Goal: Transaction & Acquisition: Purchase product/service

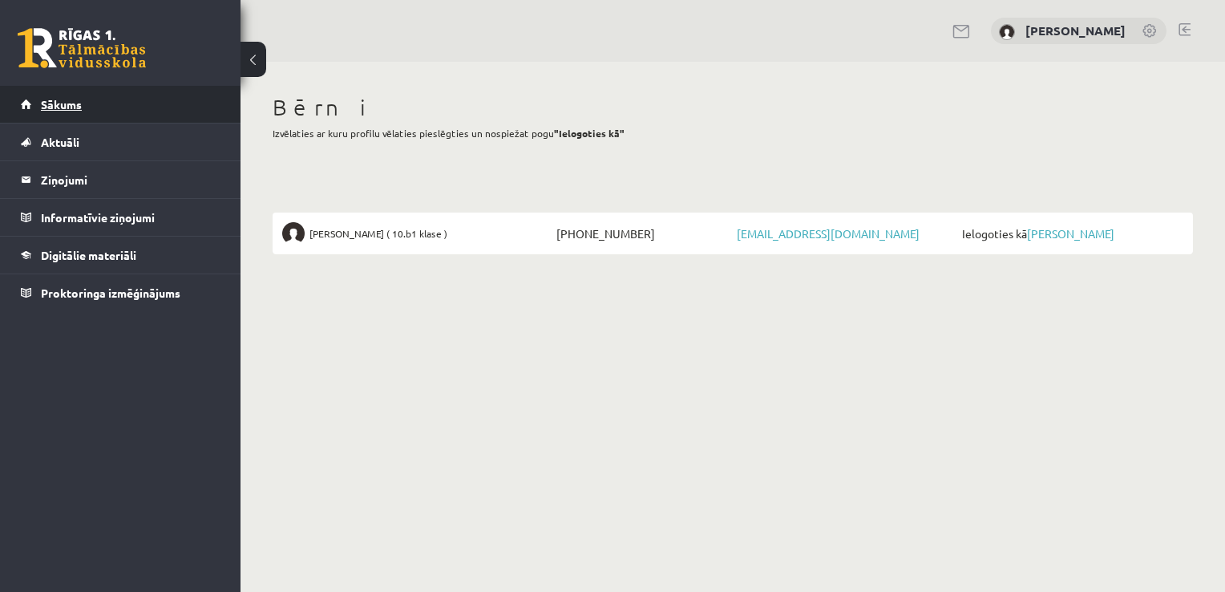
click at [71, 101] on span "Sākums" at bounding box center [61, 104] width 41 height 14
click at [91, 212] on legend "Informatīvie ziņojumi 0" at bounding box center [131, 217] width 180 height 37
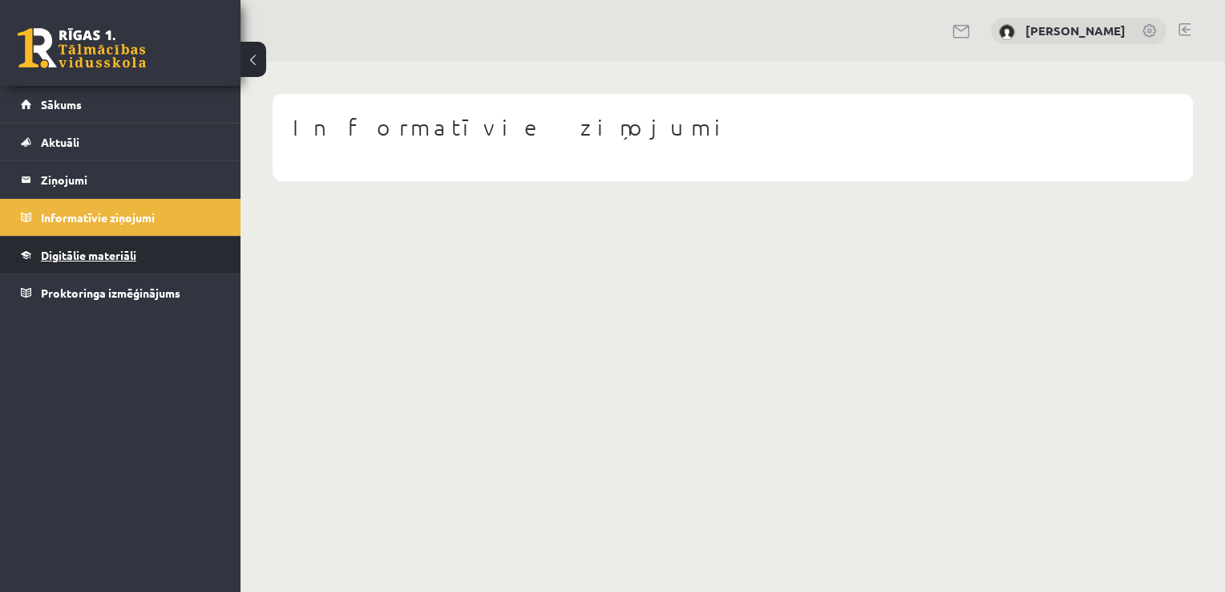
click at [95, 250] on span "Digitālie materiāli" at bounding box center [88, 255] width 95 height 14
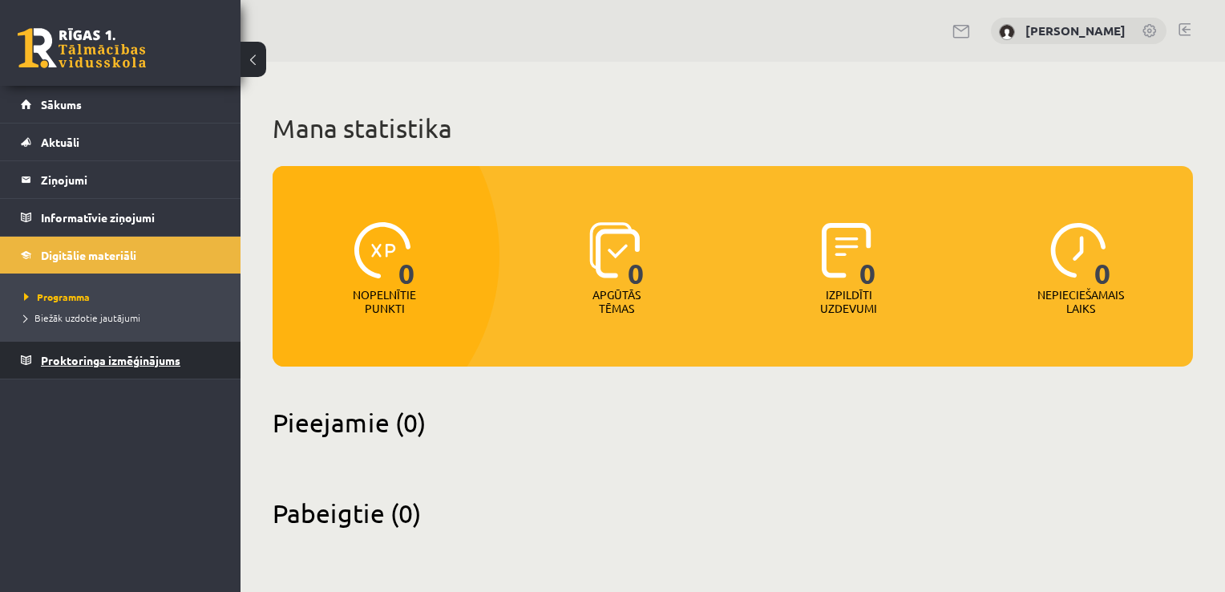
click at [96, 365] on link "Proktoringa izmēģinājums" at bounding box center [121, 359] width 200 height 37
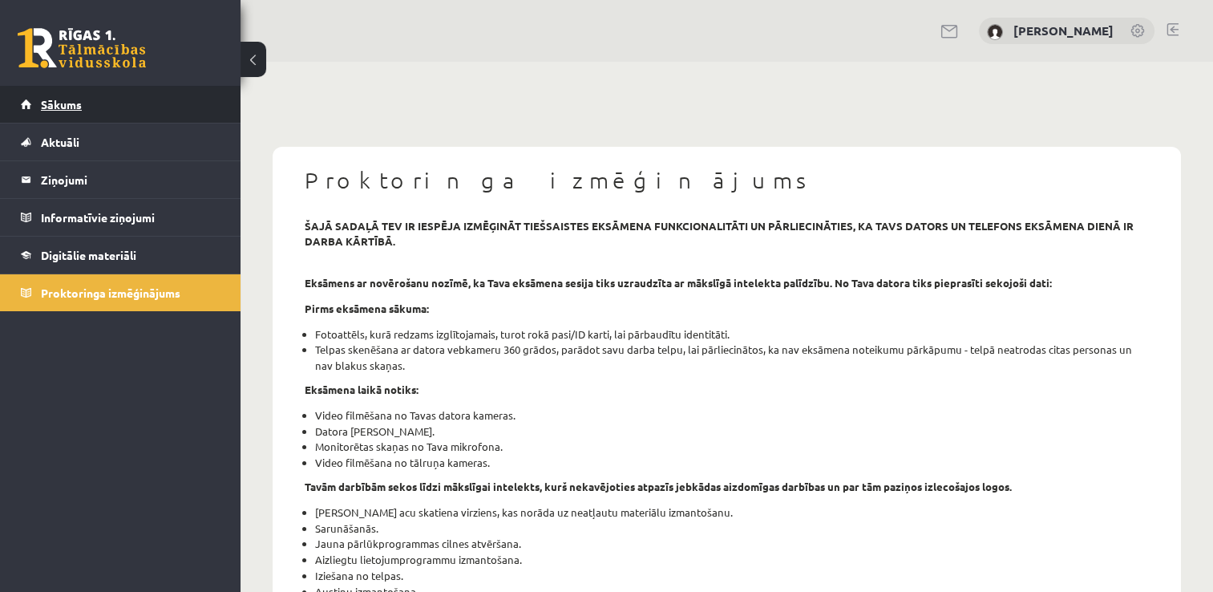
click at [69, 103] on span "Sākums" at bounding box center [61, 104] width 41 height 14
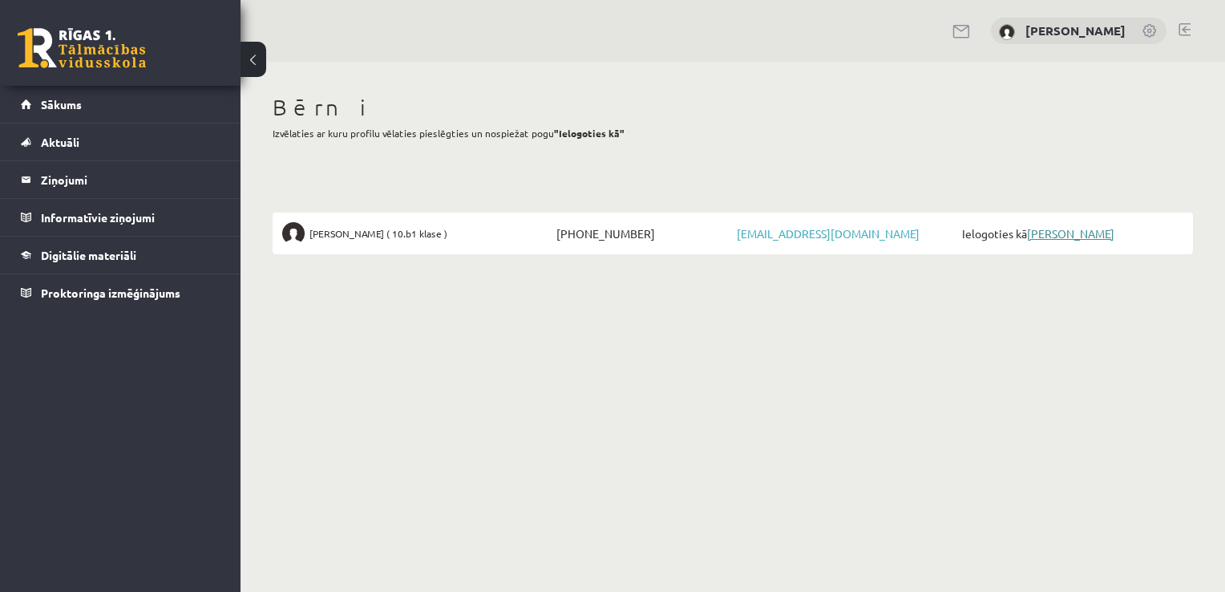
click at [1064, 236] on link "[PERSON_NAME]" at bounding box center [1070, 233] width 87 height 14
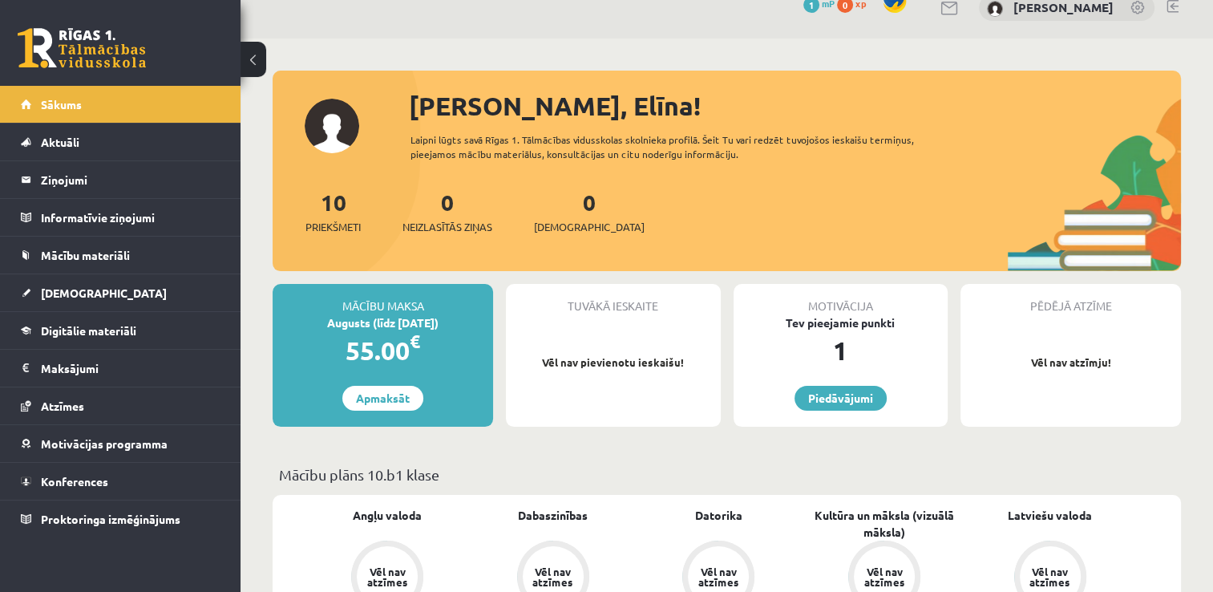
scroll to position [80, 0]
click at [389, 399] on link "Apmaksāt" at bounding box center [382, 397] width 81 height 25
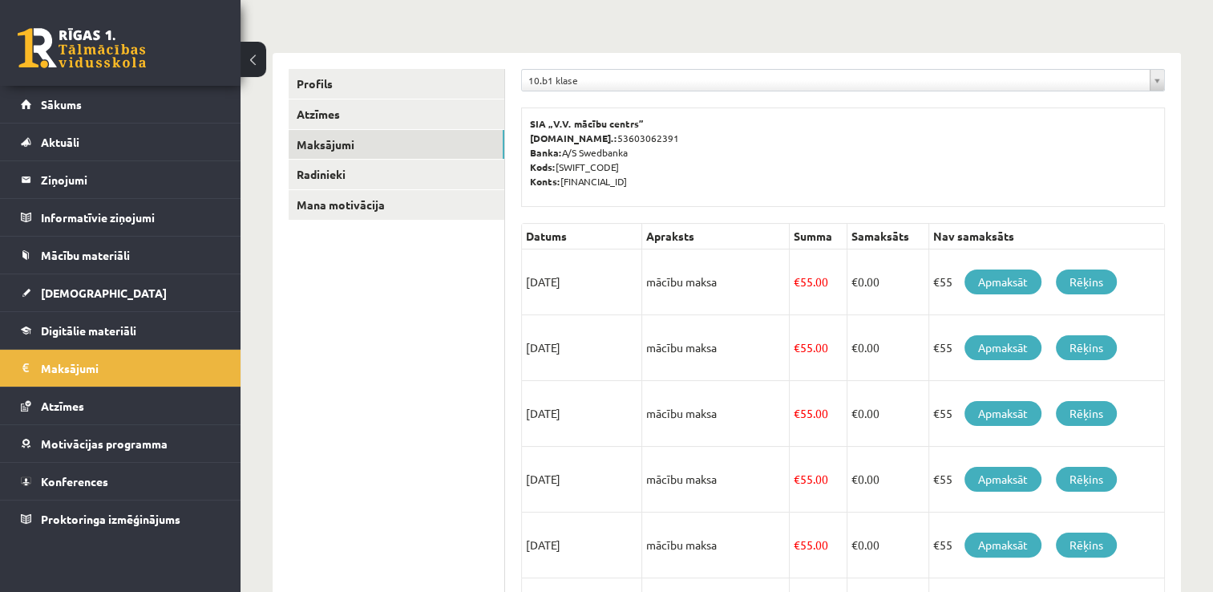
scroll to position [240, 0]
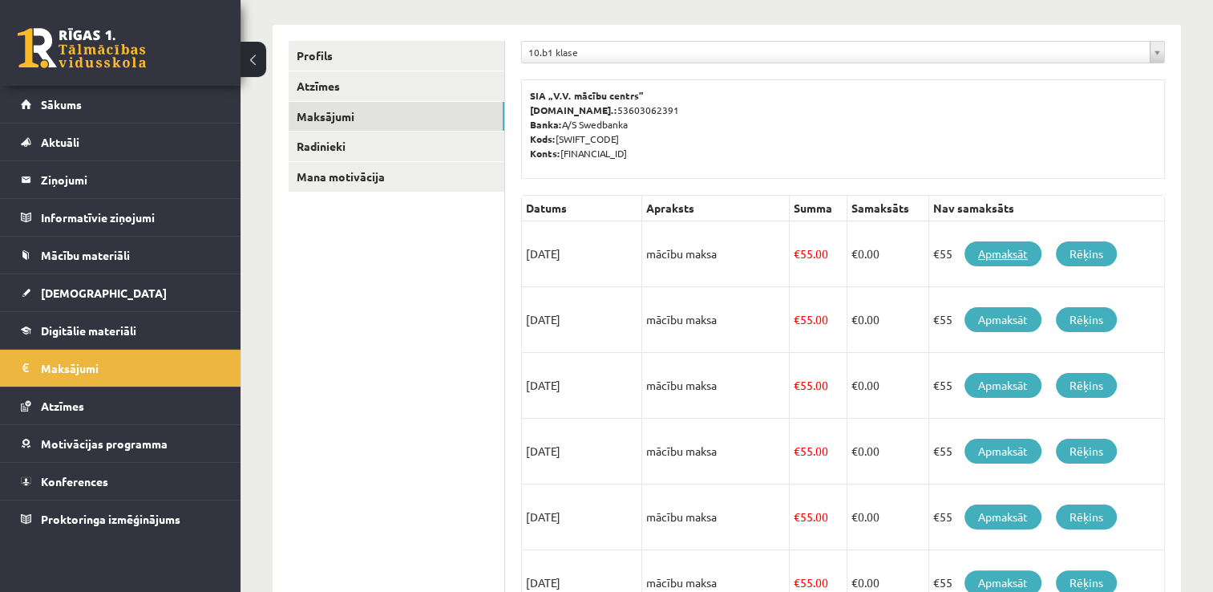
click at [996, 253] on link "Apmaksāt" at bounding box center [1002, 253] width 77 height 25
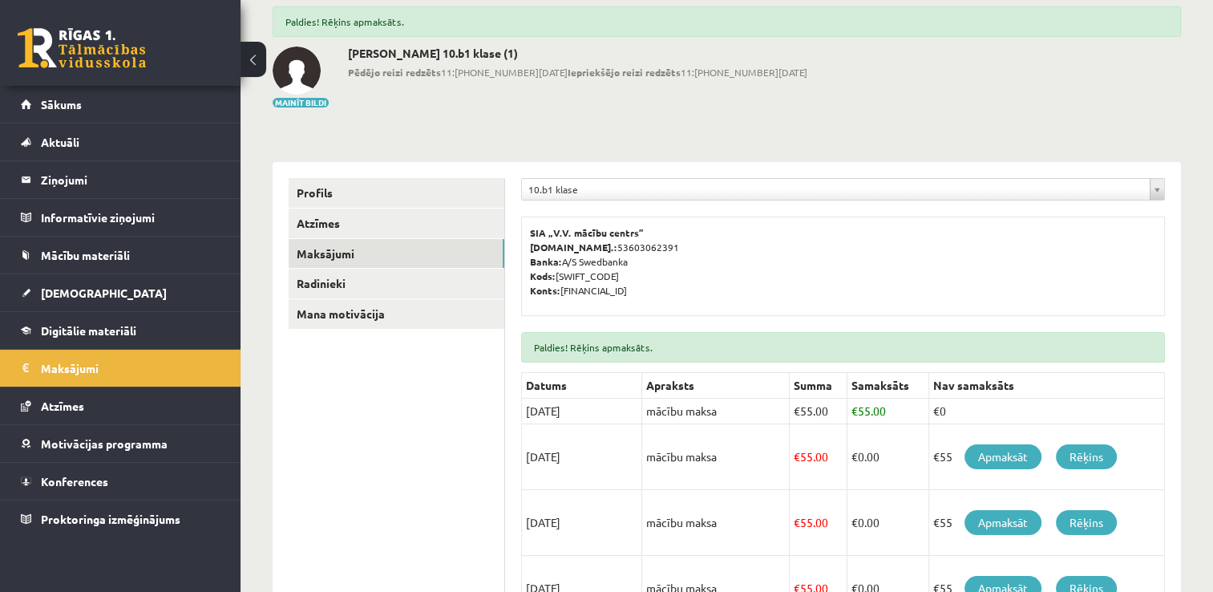
scroll to position [36, 0]
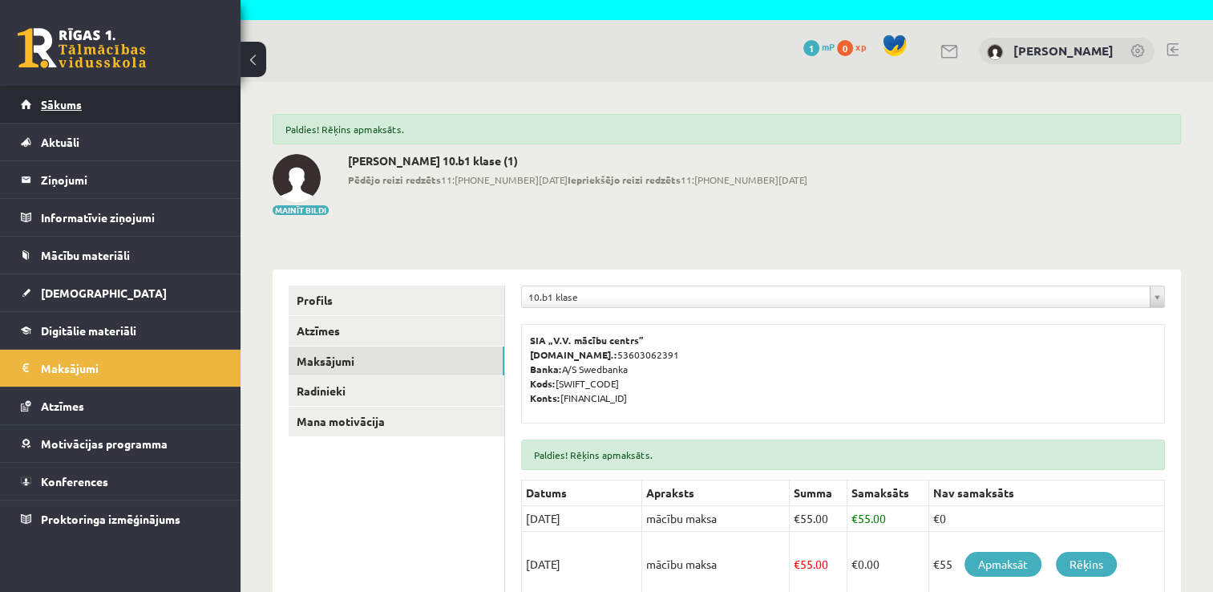
click at [124, 113] on link "Sākums" at bounding box center [121, 104] width 200 height 37
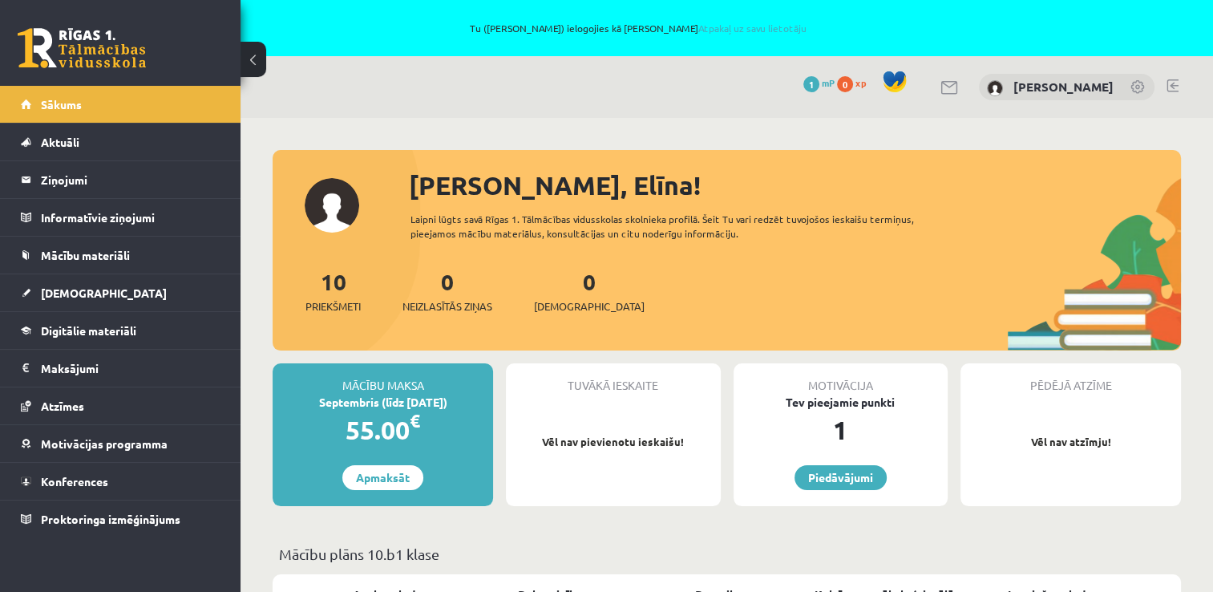
click at [1133, 83] on link at bounding box center [1138, 88] width 16 height 16
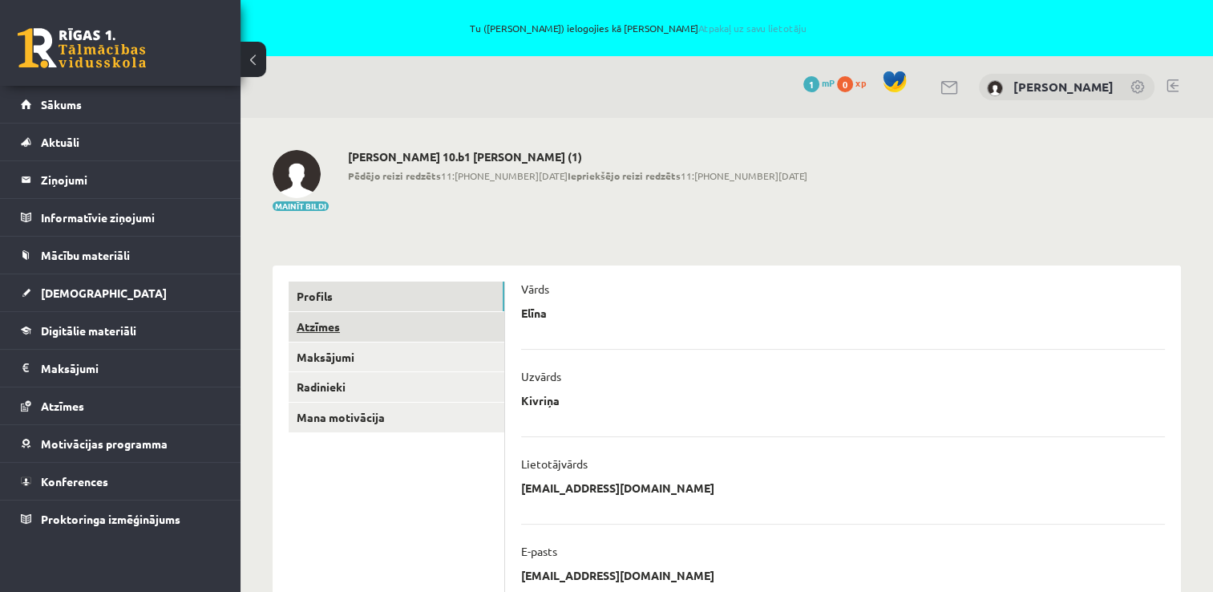
click at [314, 329] on link "Atzīmes" at bounding box center [397, 327] width 216 height 30
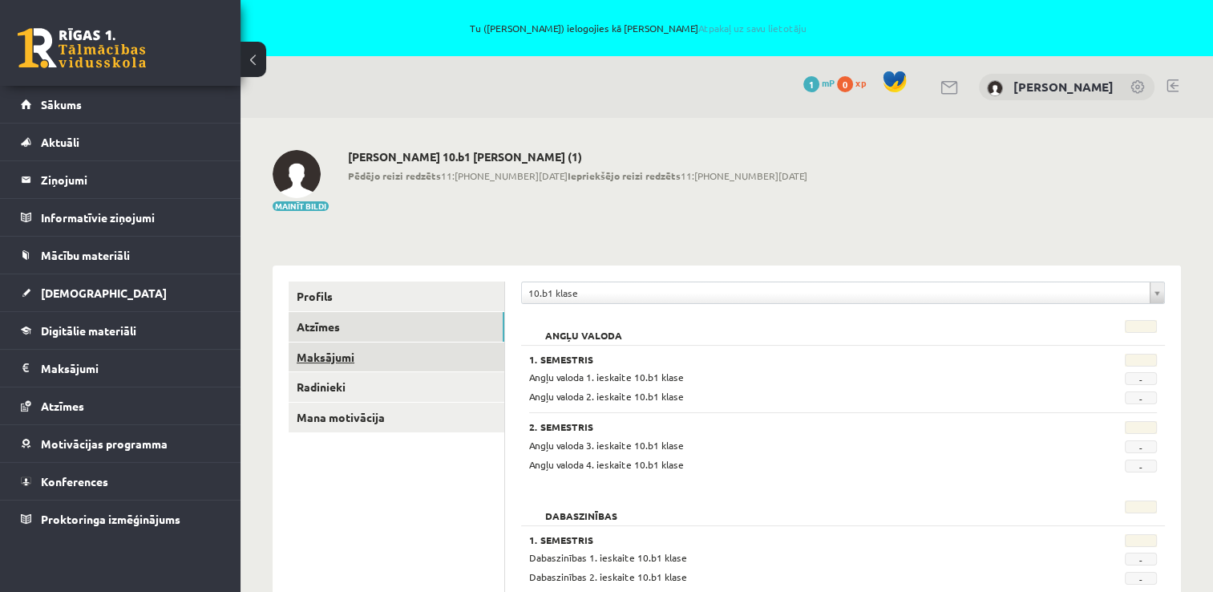
click at [326, 361] on link "Maksājumi" at bounding box center [397, 357] width 216 height 30
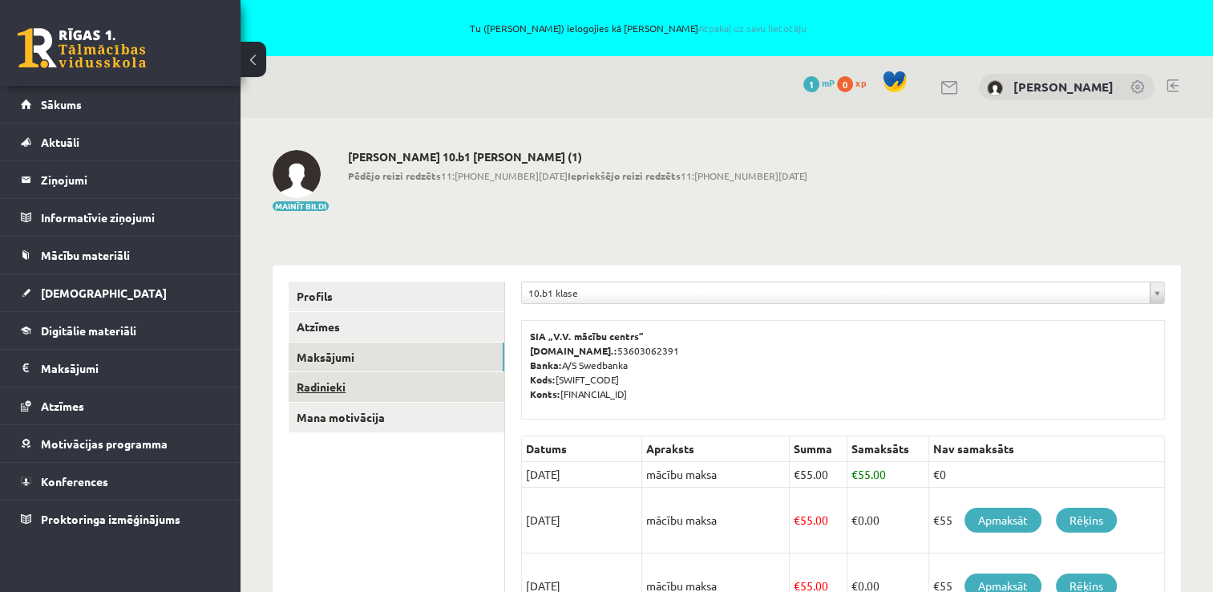
click at [317, 387] on link "Radinieki" at bounding box center [397, 387] width 216 height 30
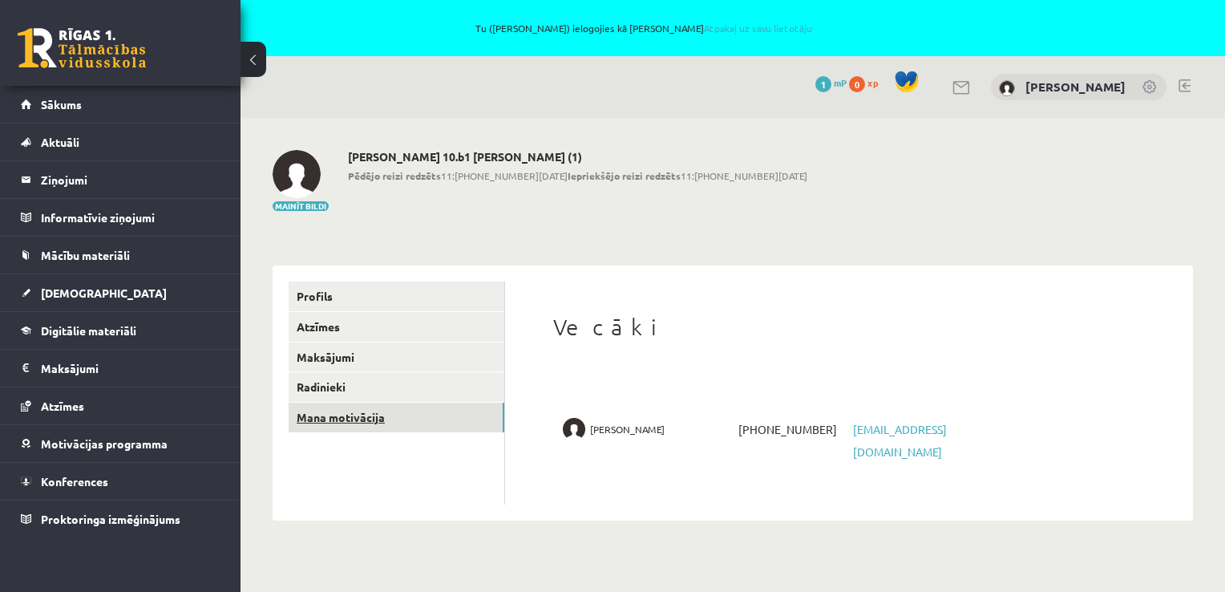
click at [337, 416] on link "Mana motivācija" at bounding box center [397, 417] width 216 height 30
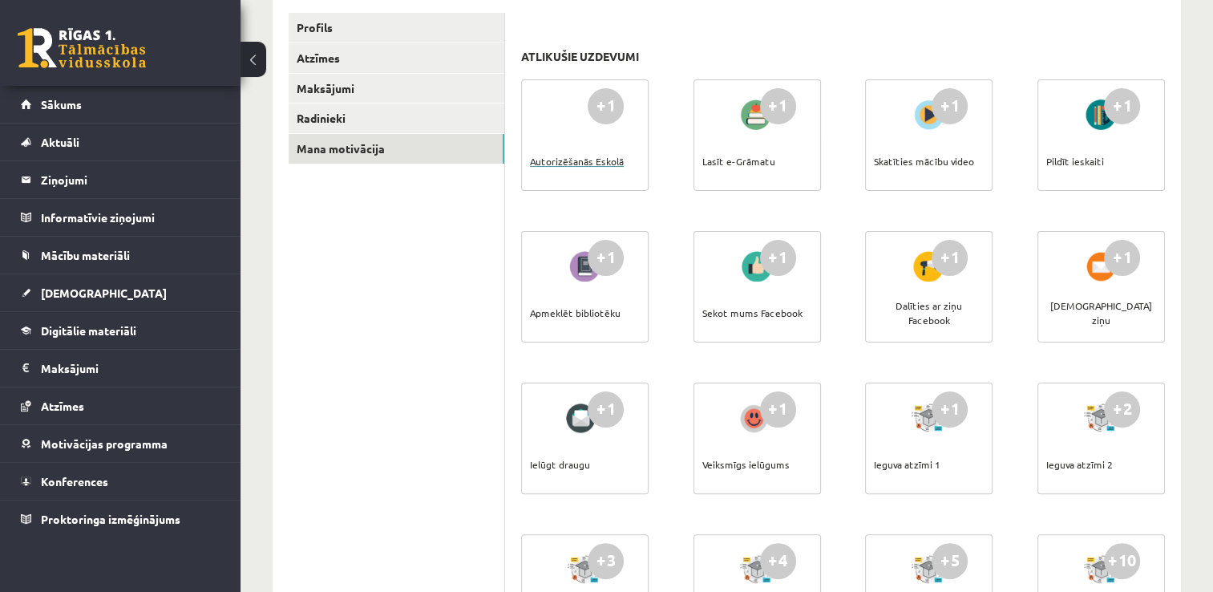
scroll to position [401, 0]
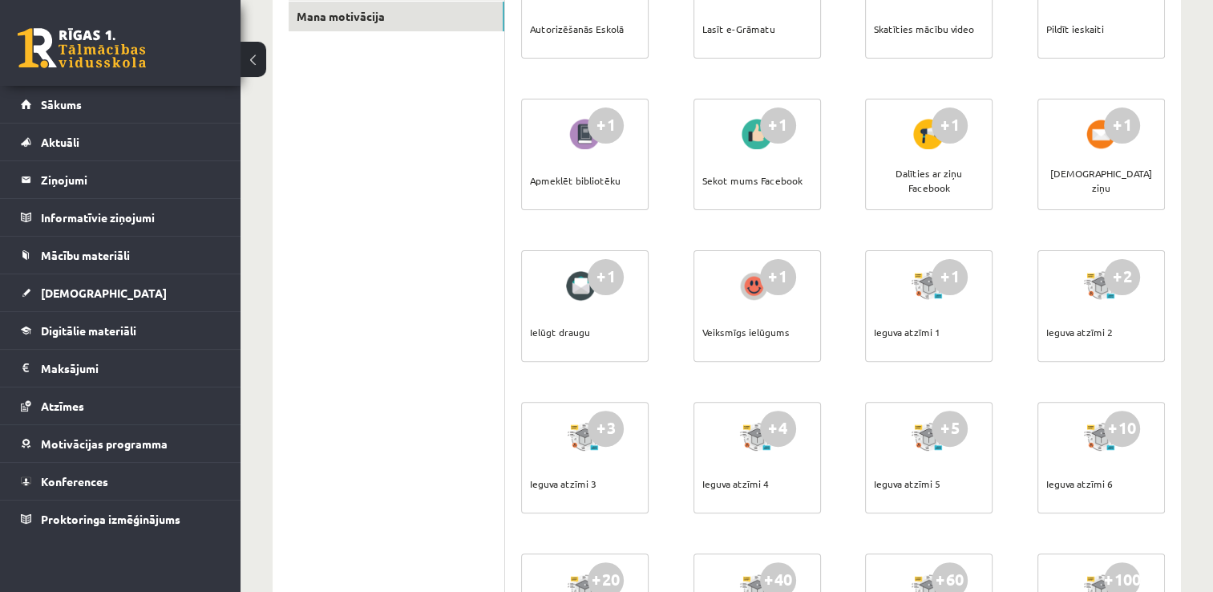
click at [923, 281] on div at bounding box center [929, 285] width 46 height 37
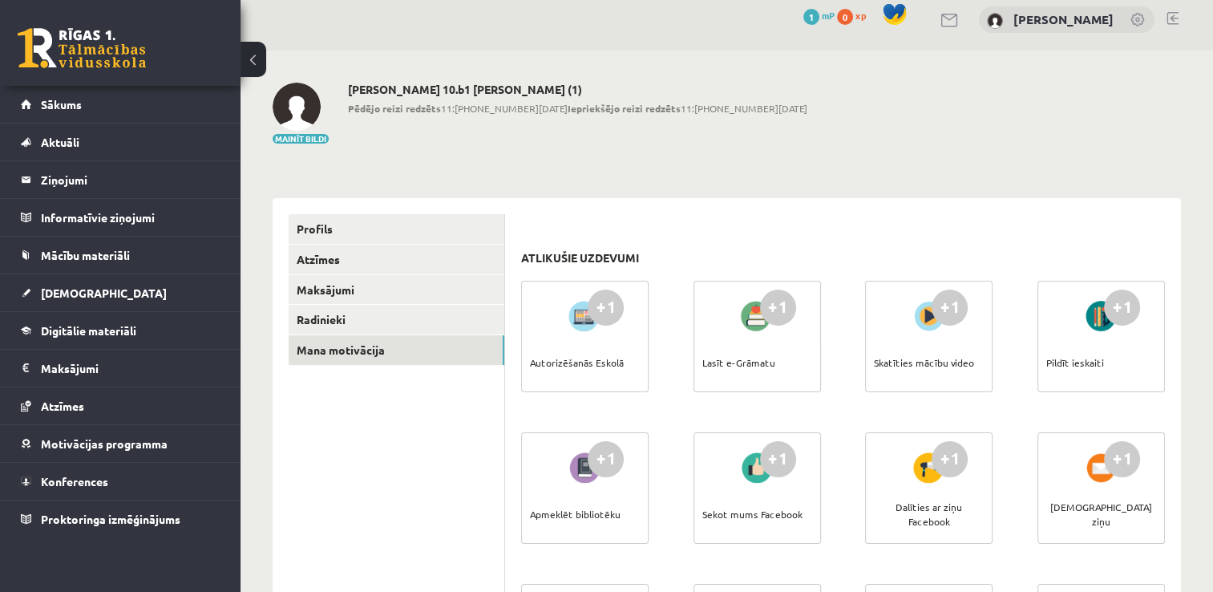
scroll to position [2, 0]
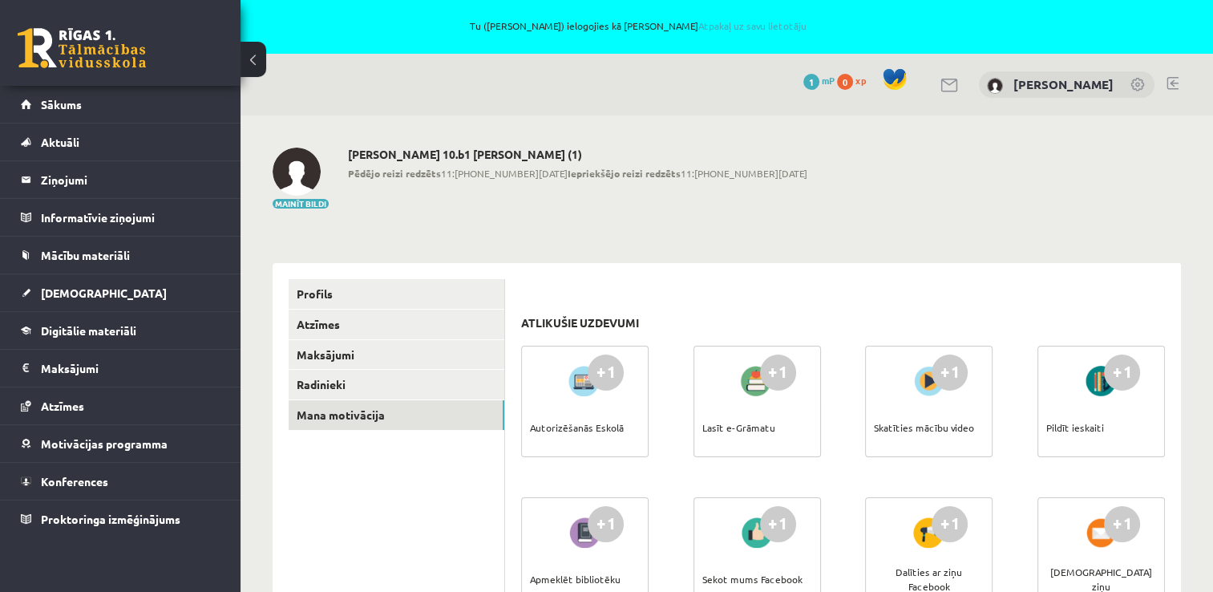
click at [301, 180] on img at bounding box center [297, 171] width 48 height 48
click at [293, 202] on button "Mainīt bildi" at bounding box center [301, 204] width 56 height 10
click at [66, 111] on link "Sākums" at bounding box center [121, 104] width 200 height 37
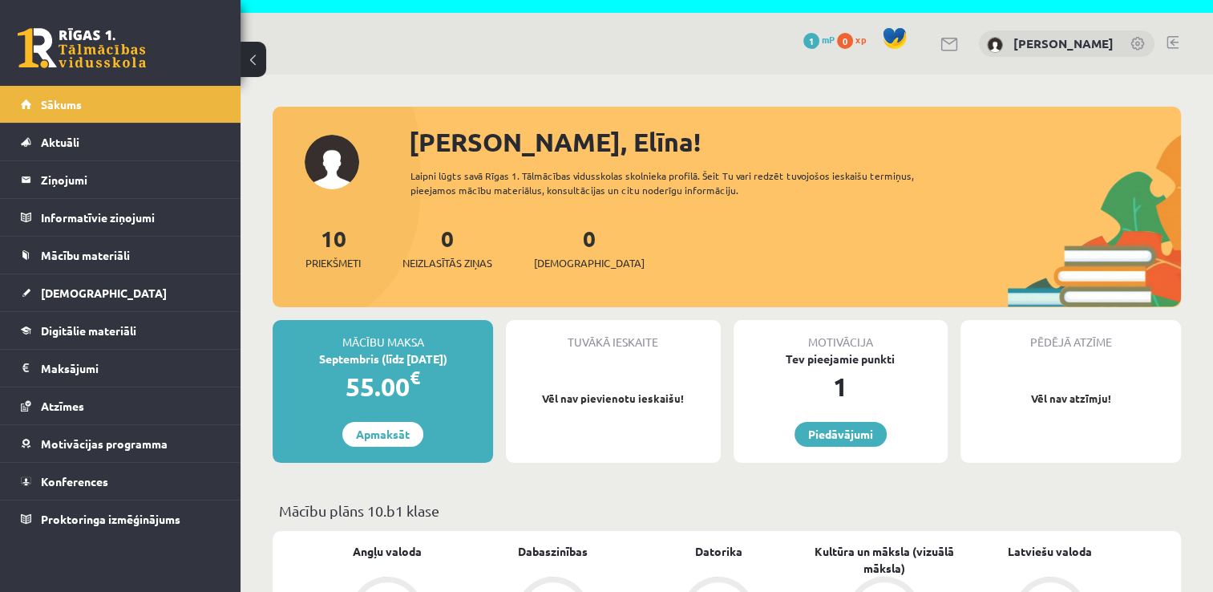
scroll to position [80, 0]
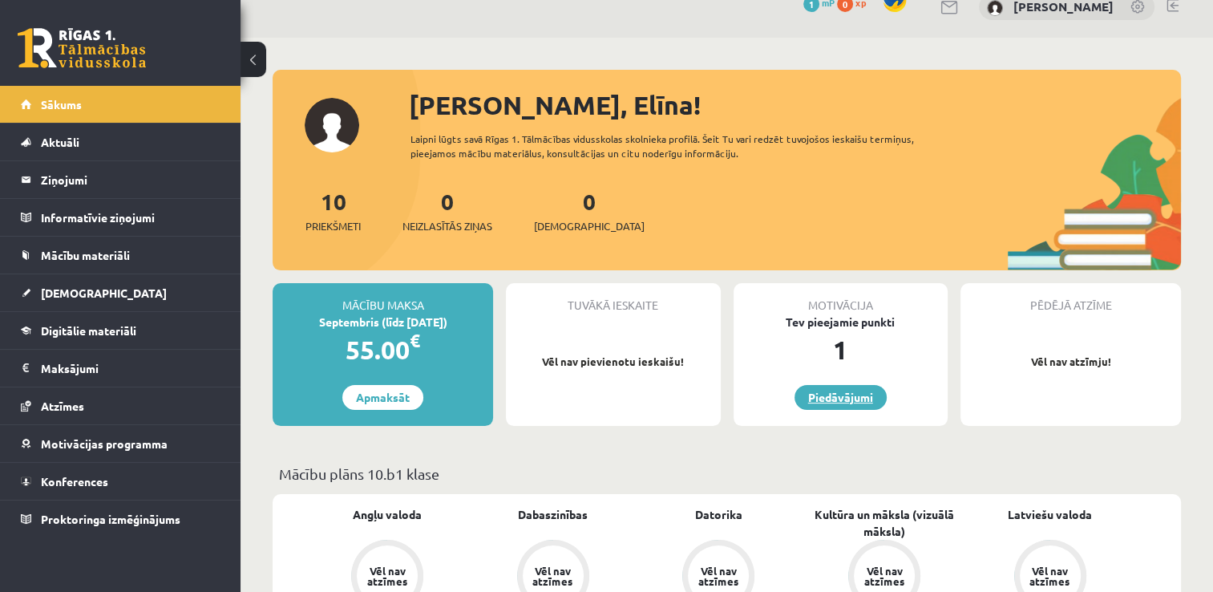
click at [862, 395] on link "Piedāvājumi" at bounding box center [840, 397] width 92 height 25
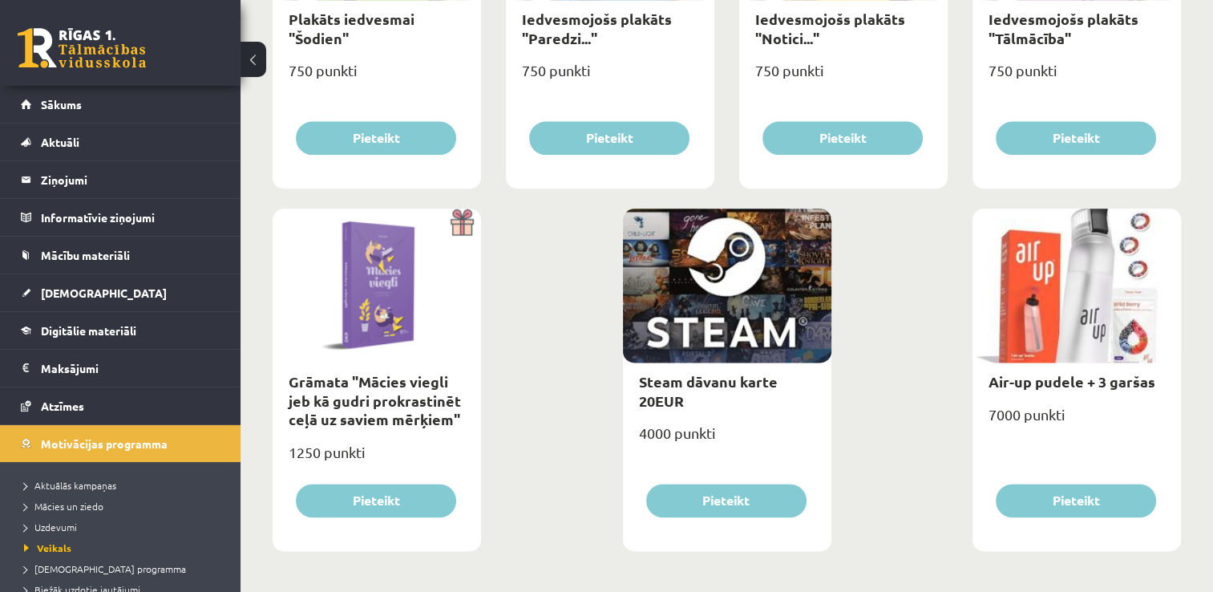
scroll to position [1927, 0]
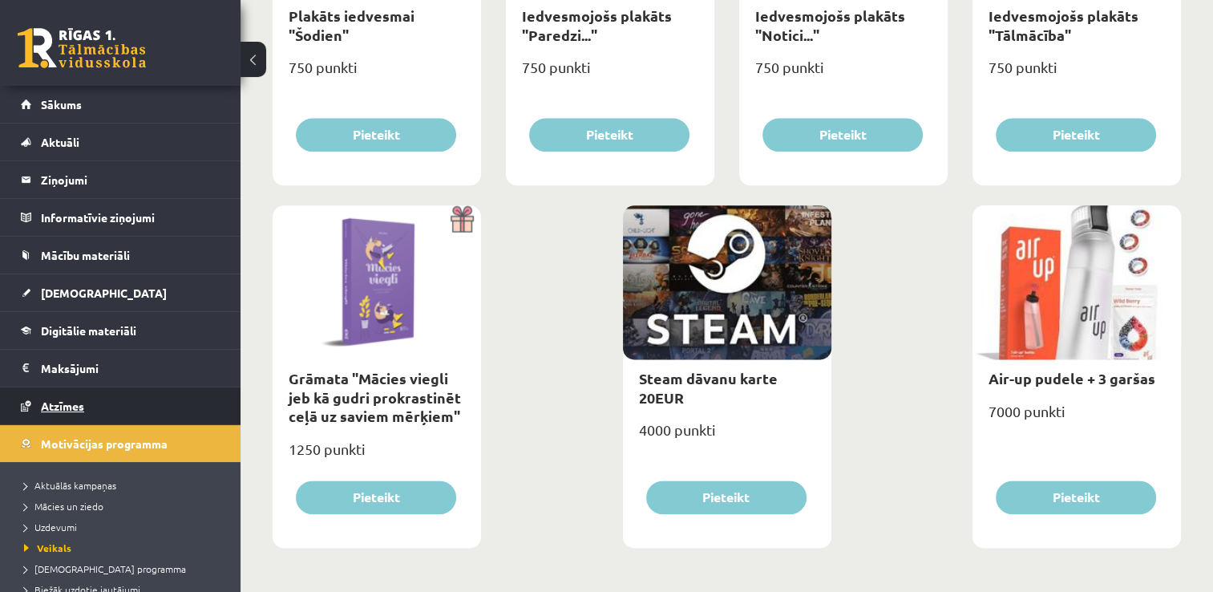
click at [139, 408] on link "Atzīmes" at bounding box center [121, 405] width 200 height 37
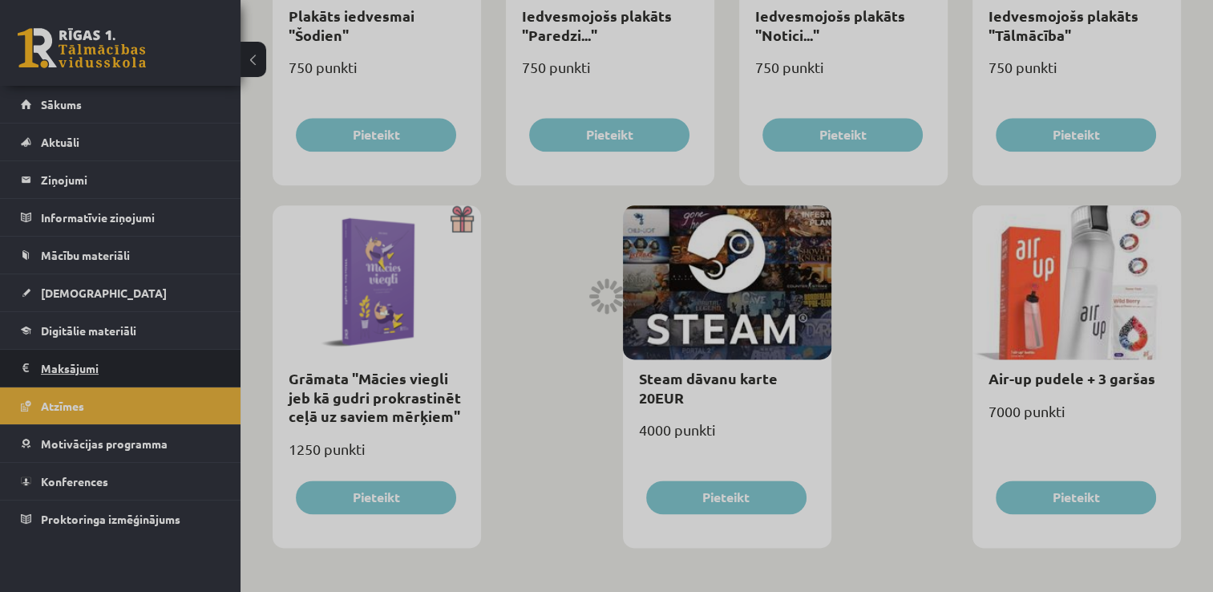
scroll to position [1566, 0]
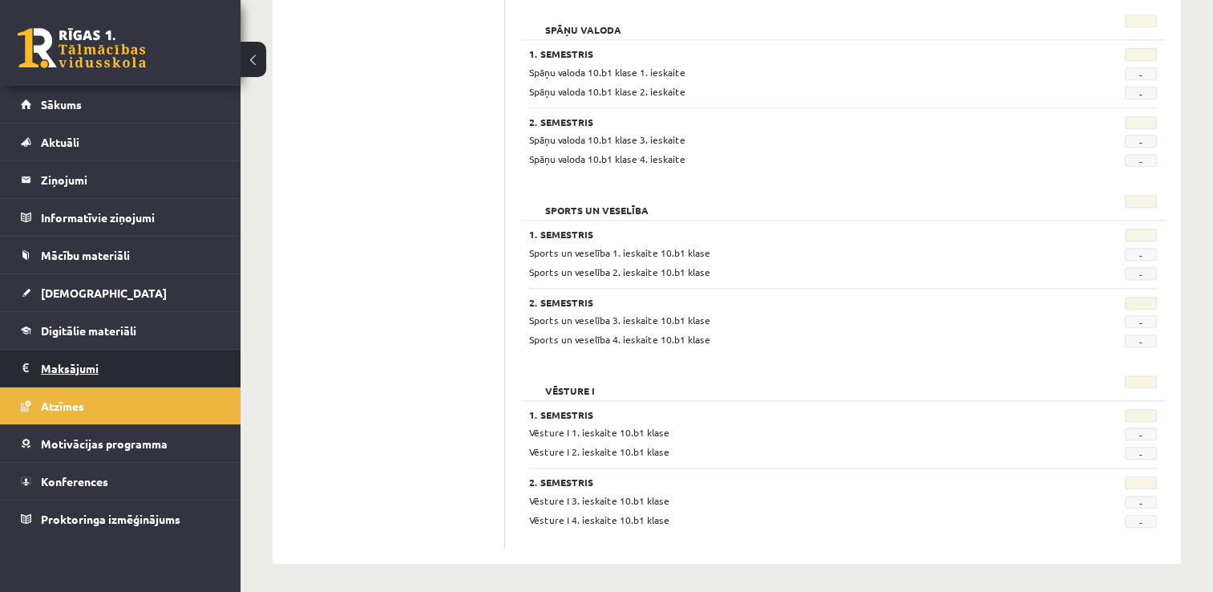
click at [99, 349] on legend "Maksājumi 0" at bounding box center [131, 367] width 180 height 37
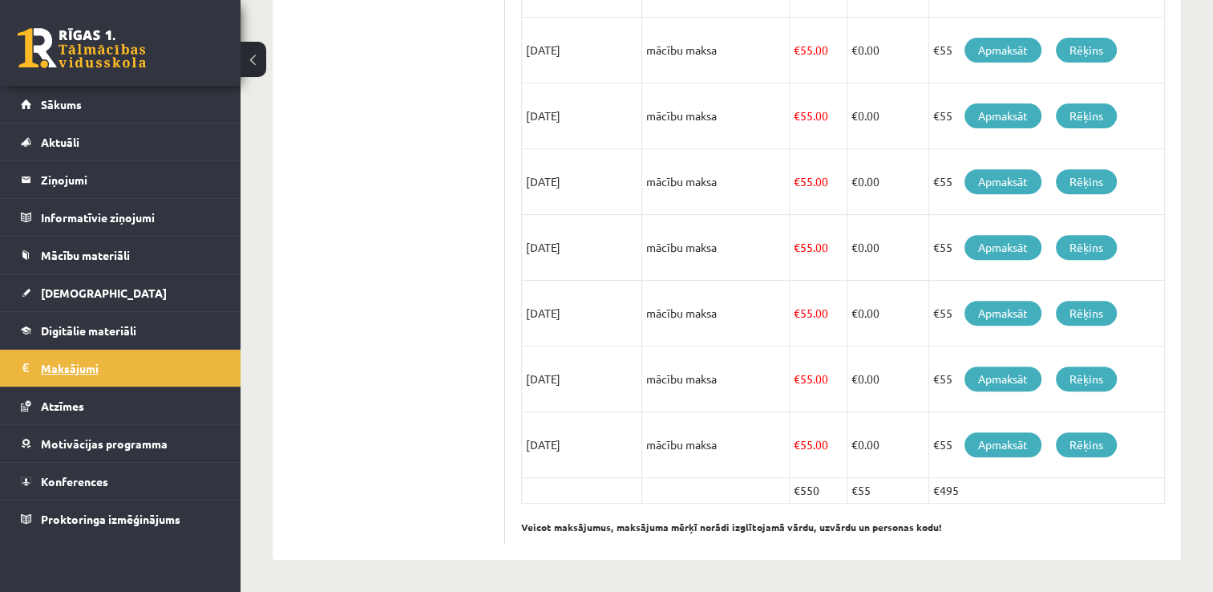
scroll to position [598, 0]
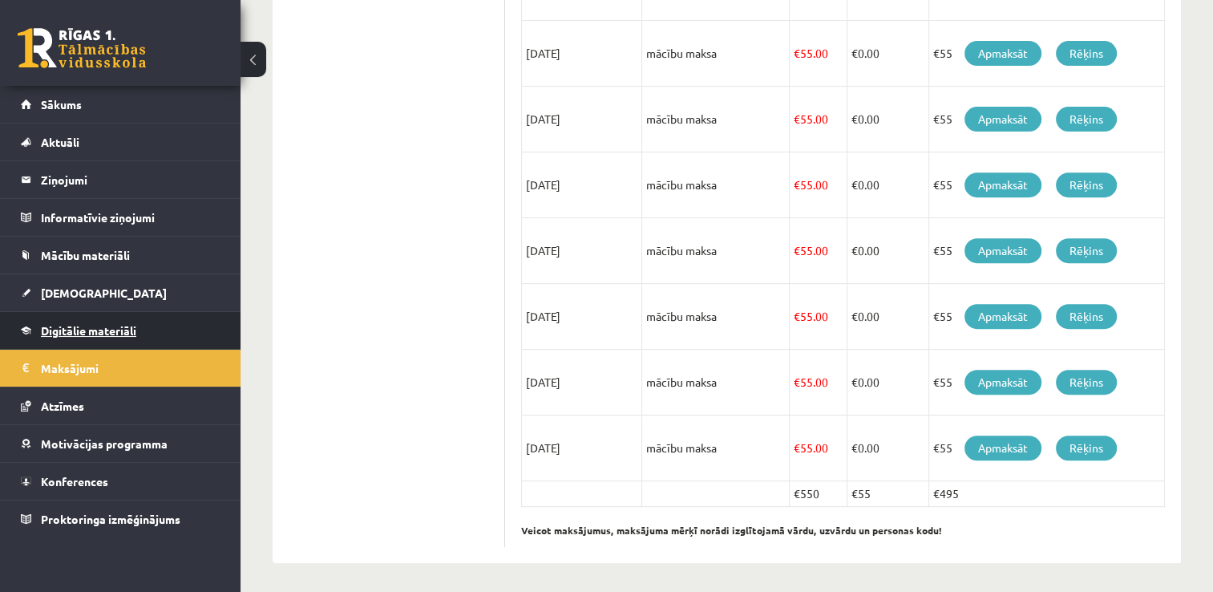
click at [102, 319] on link "Digitālie materiāli" at bounding box center [121, 330] width 200 height 37
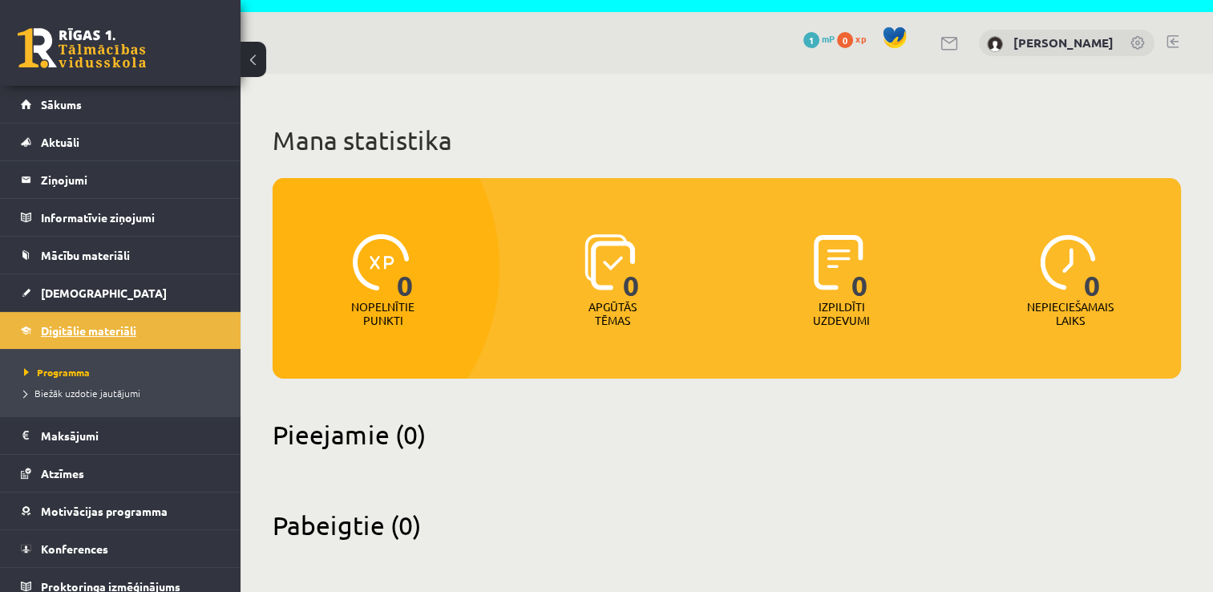
scroll to position [43, 0]
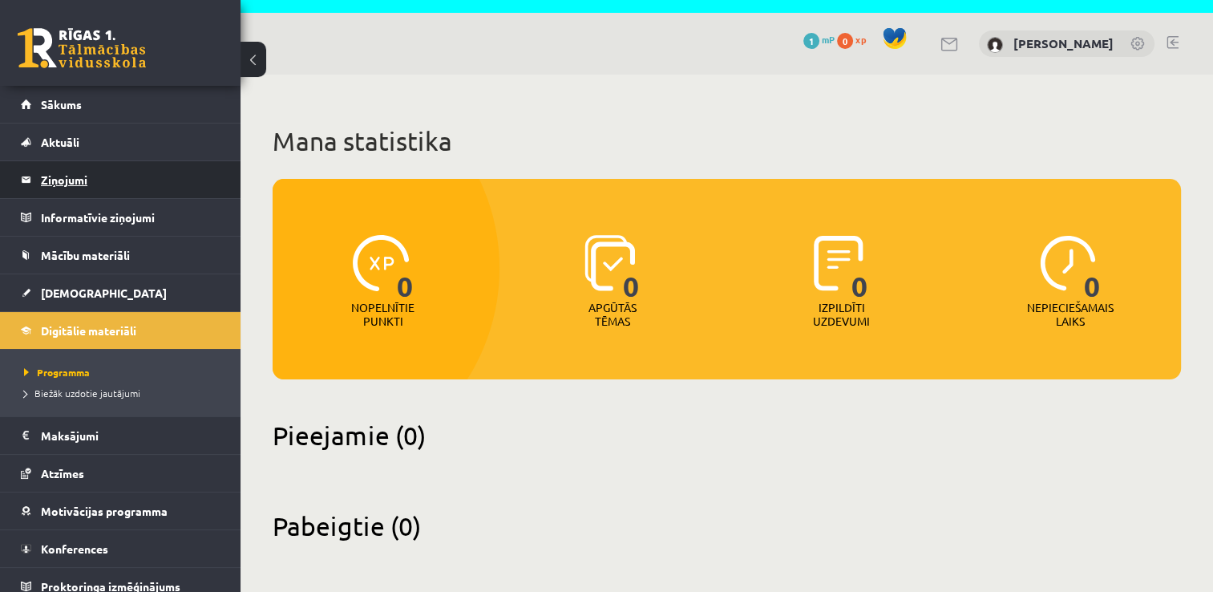
click at [67, 180] on legend "Ziņojumi 0" at bounding box center [131, 179] width 180 height 37
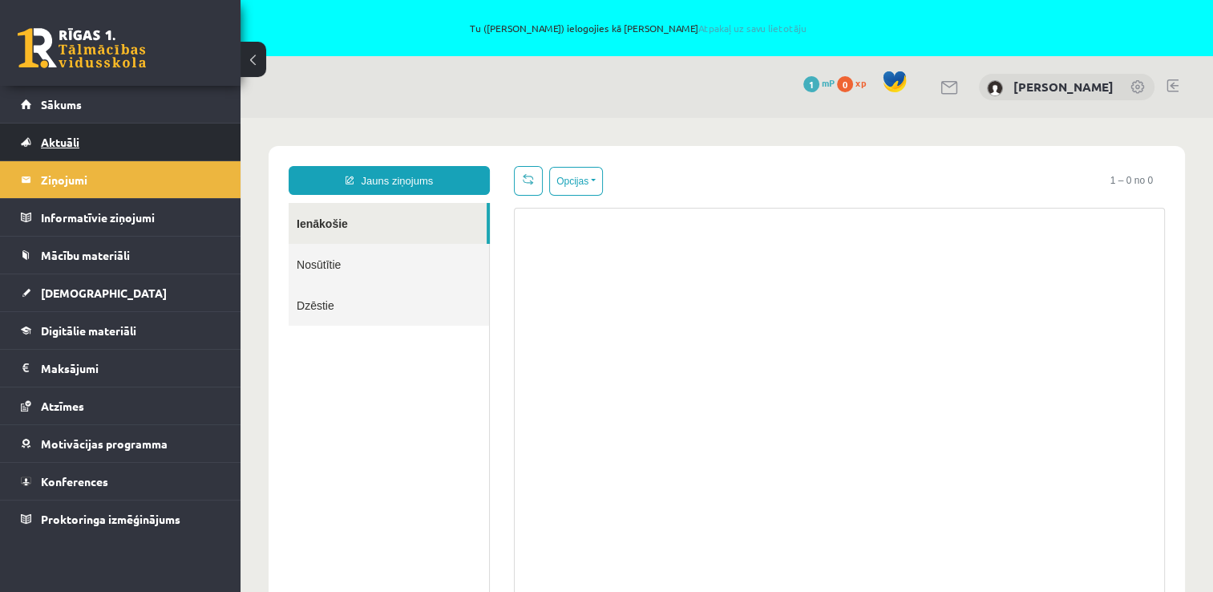
click at [76, 143] on span "Aktuāli" at bounding box center [60, 142] width 38 height 14
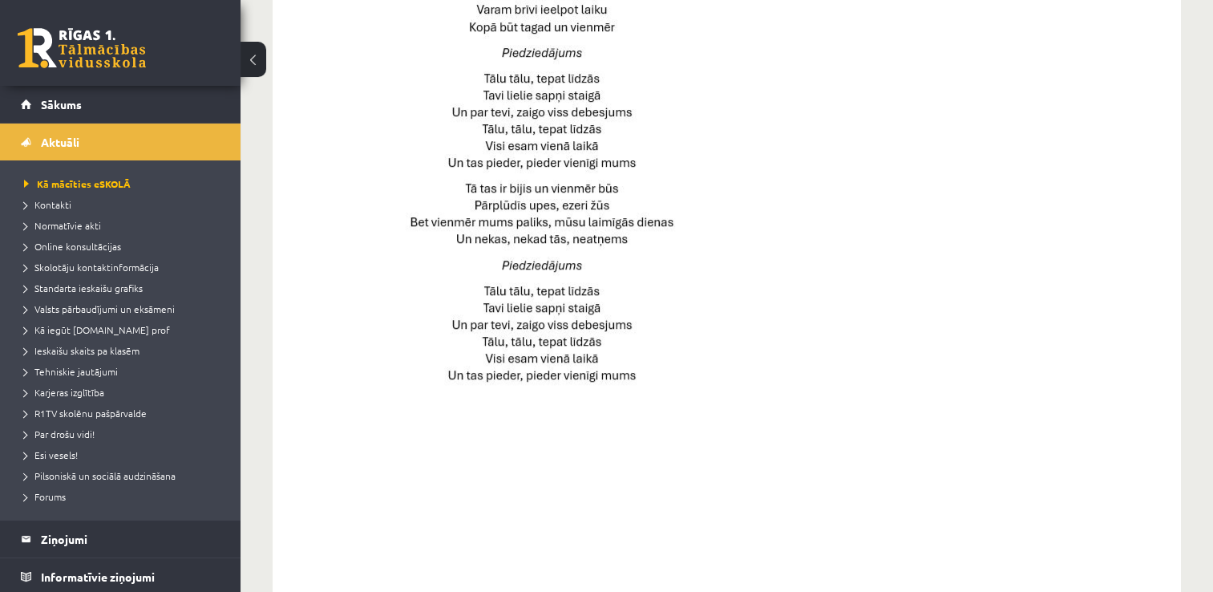
scroll to position [1210, 0]
